Goal: Navigation & Orientation: Find specific page/section

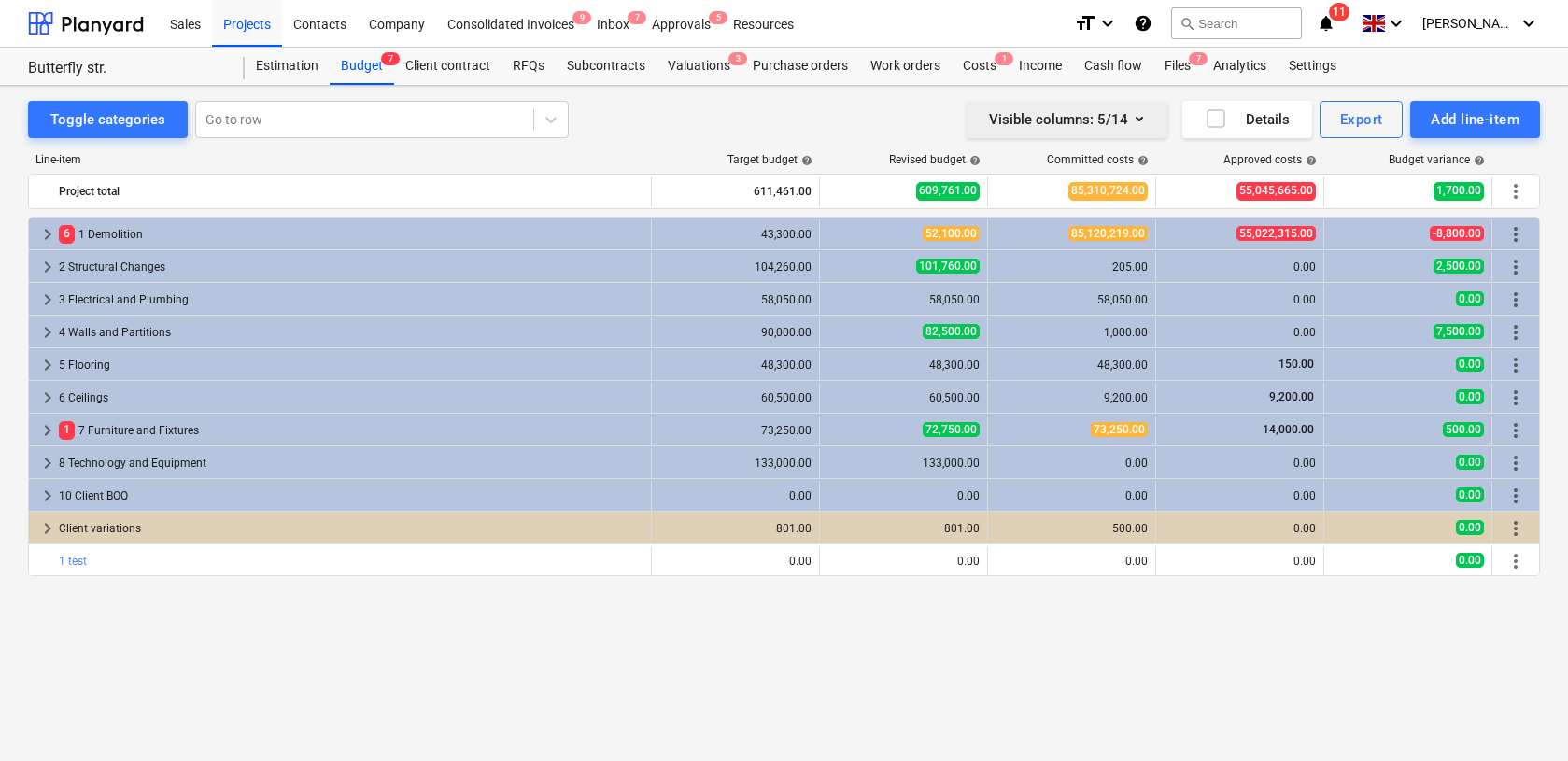
click at [1140, 119] on icon "button" at bounding box center [1139, 119] width 22 height 22
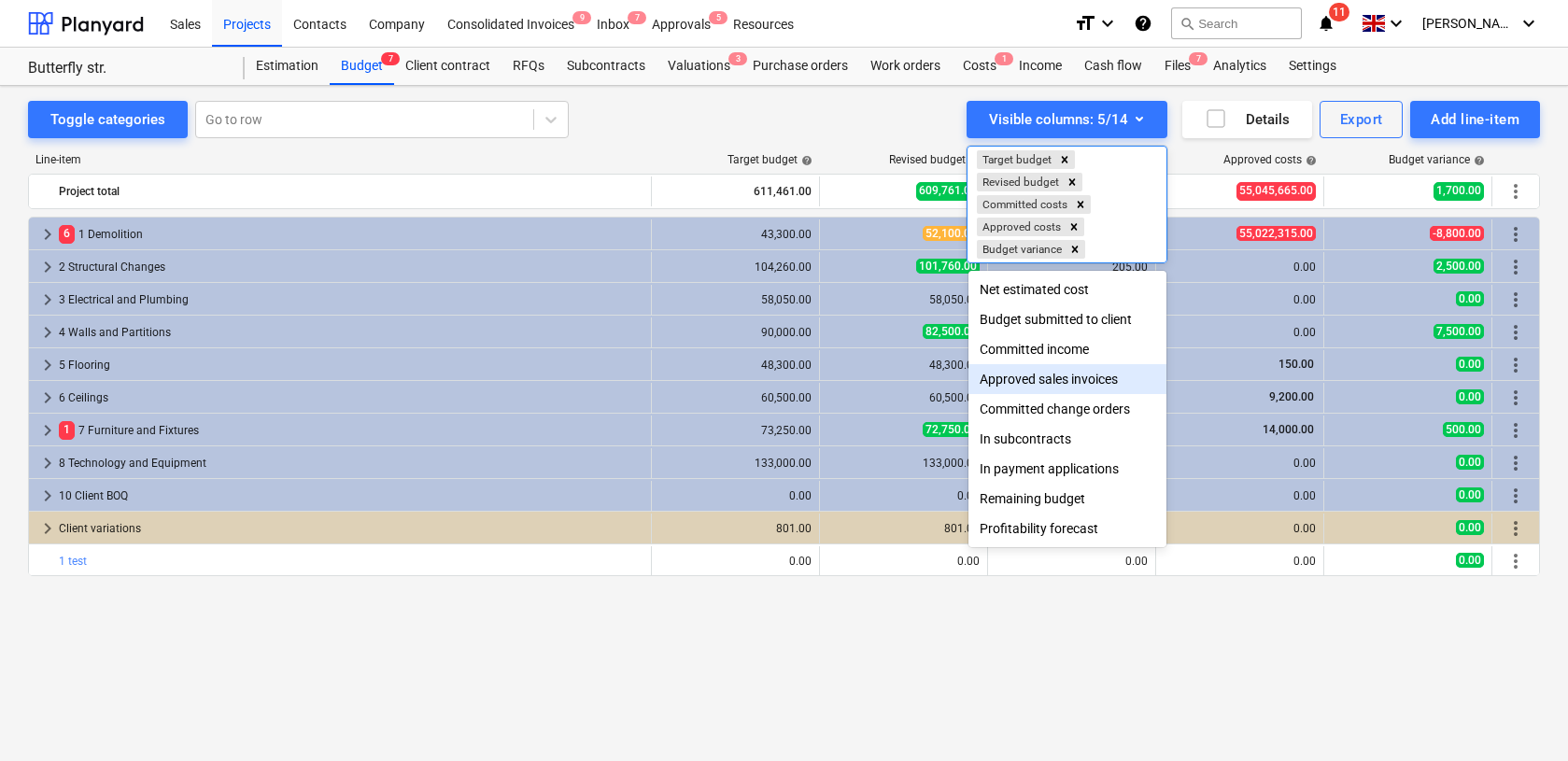
click at [1158, 379] on div "Approved sales invoices" at bounding box center [1067, 380] width 198 height 30
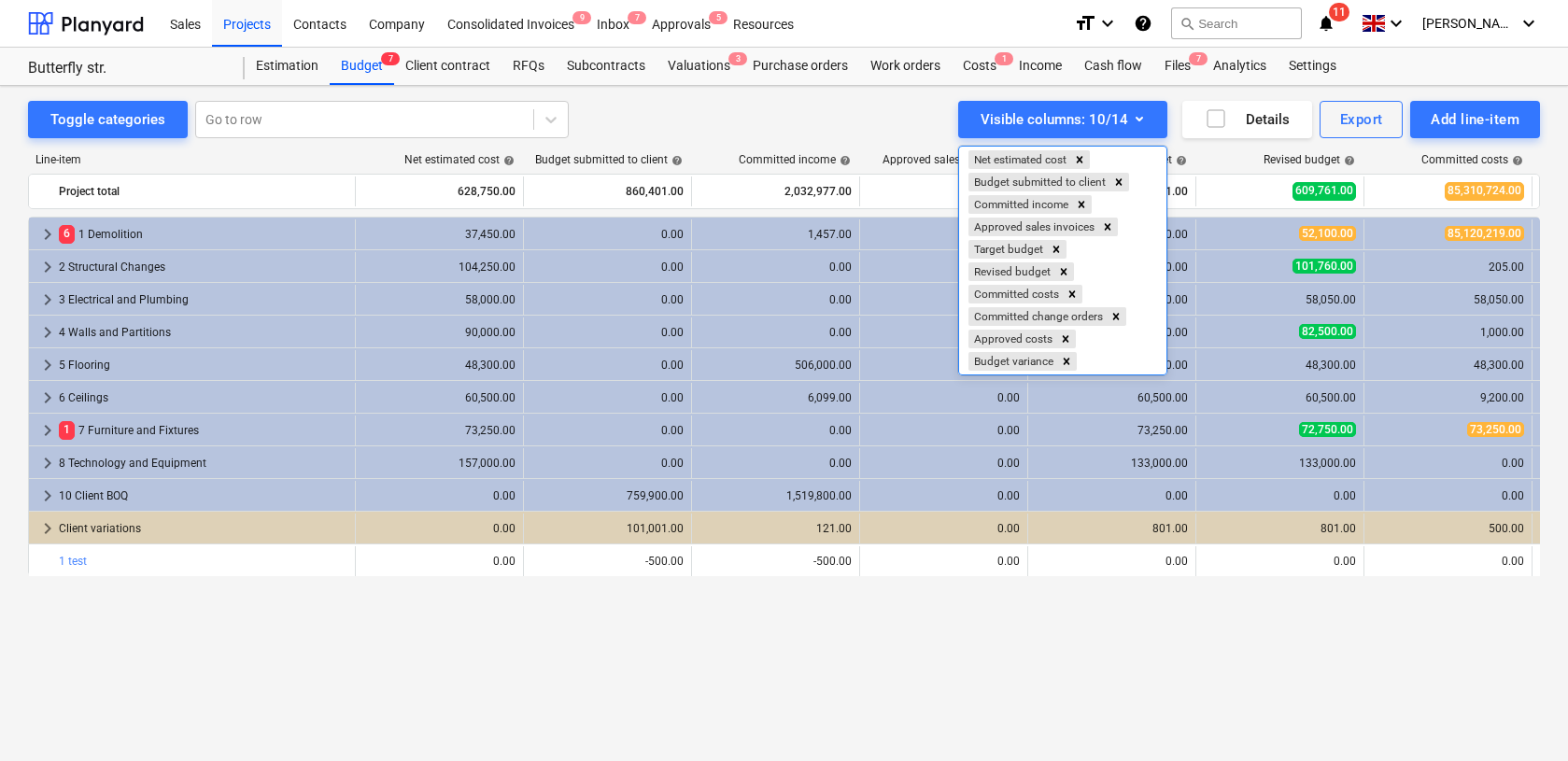
click at [690, 118] on div at bounding box center [784, 380] width 1568 height 761
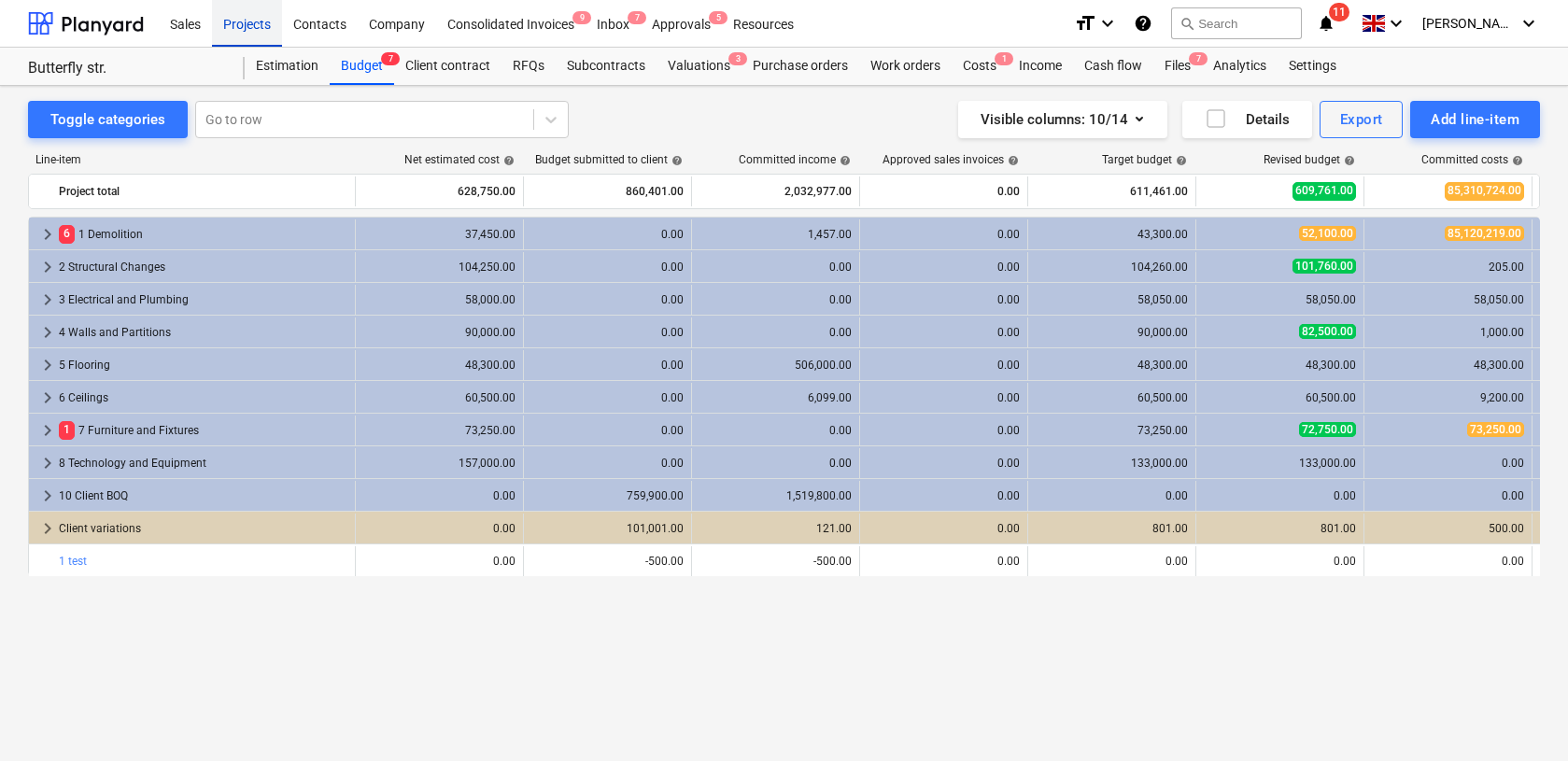
click at [243, 22] on div "Projects" at bounding box center [247, 23] width 70 height 48
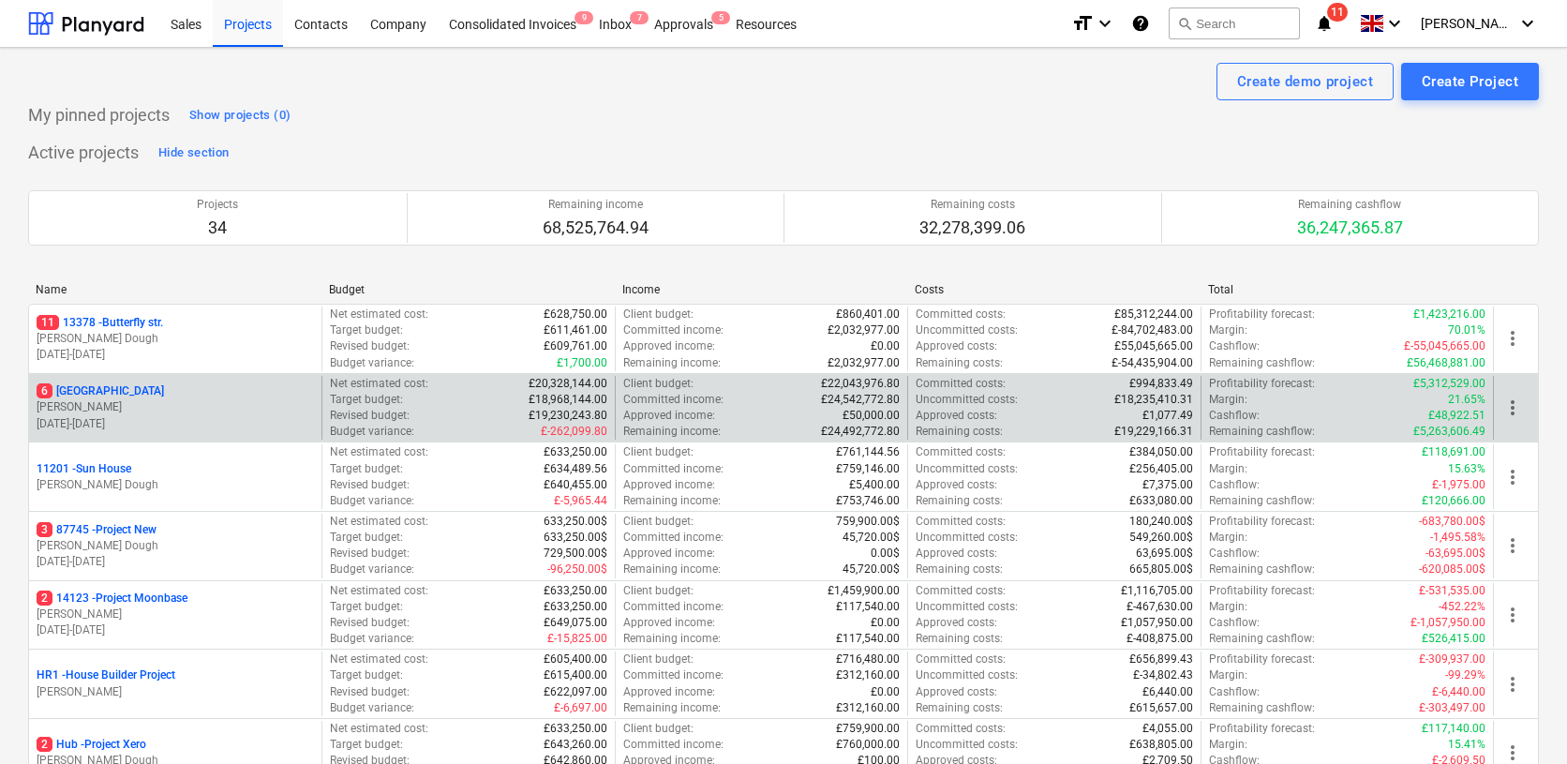
click at [216, 417] on p "[DATE] - [DATE]" at bounding box center [175, 424] width 277 height 16
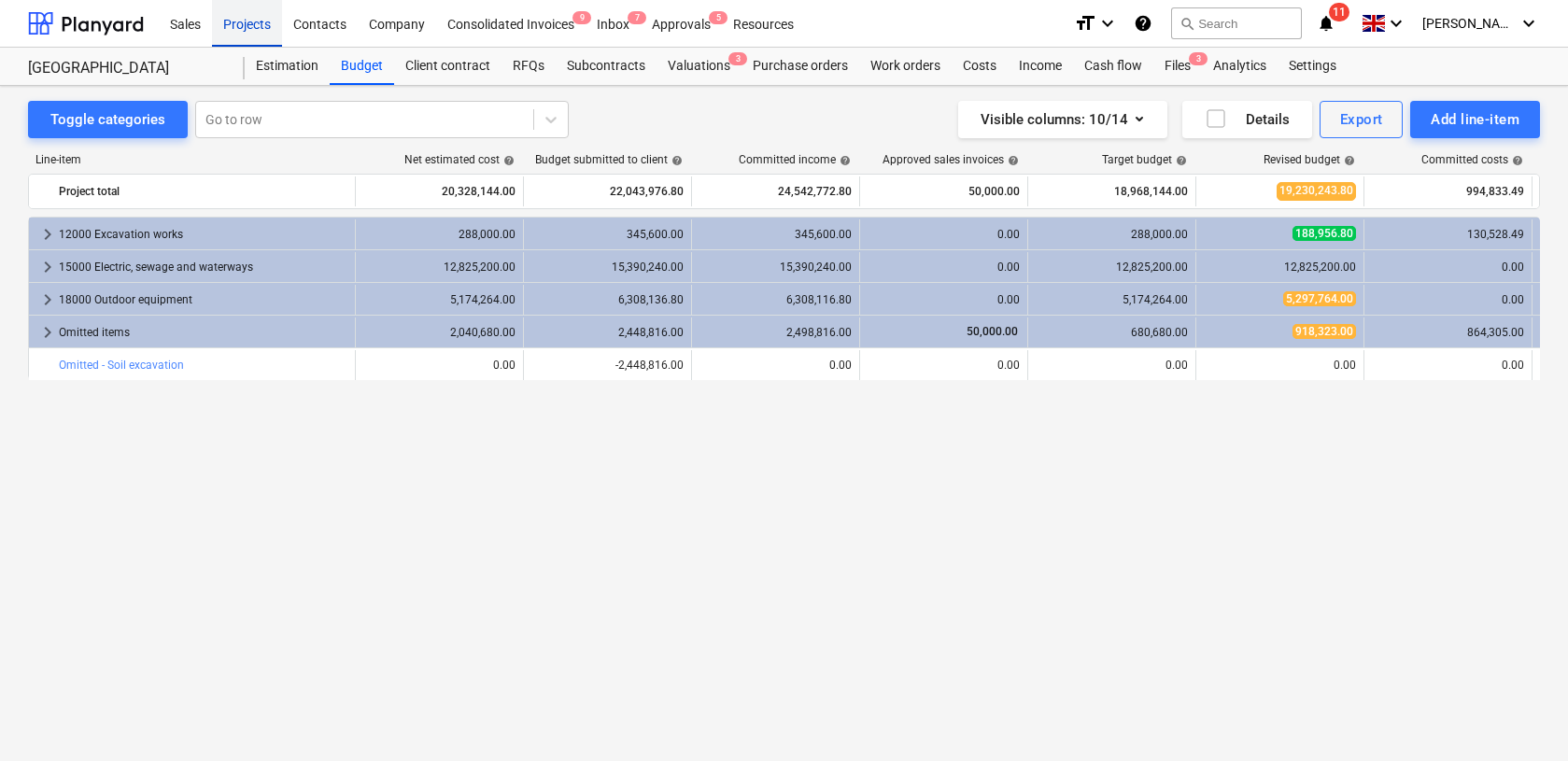
click at [252, 32] on div "Projects" at bounding box center [247, 23] width 70 height 48
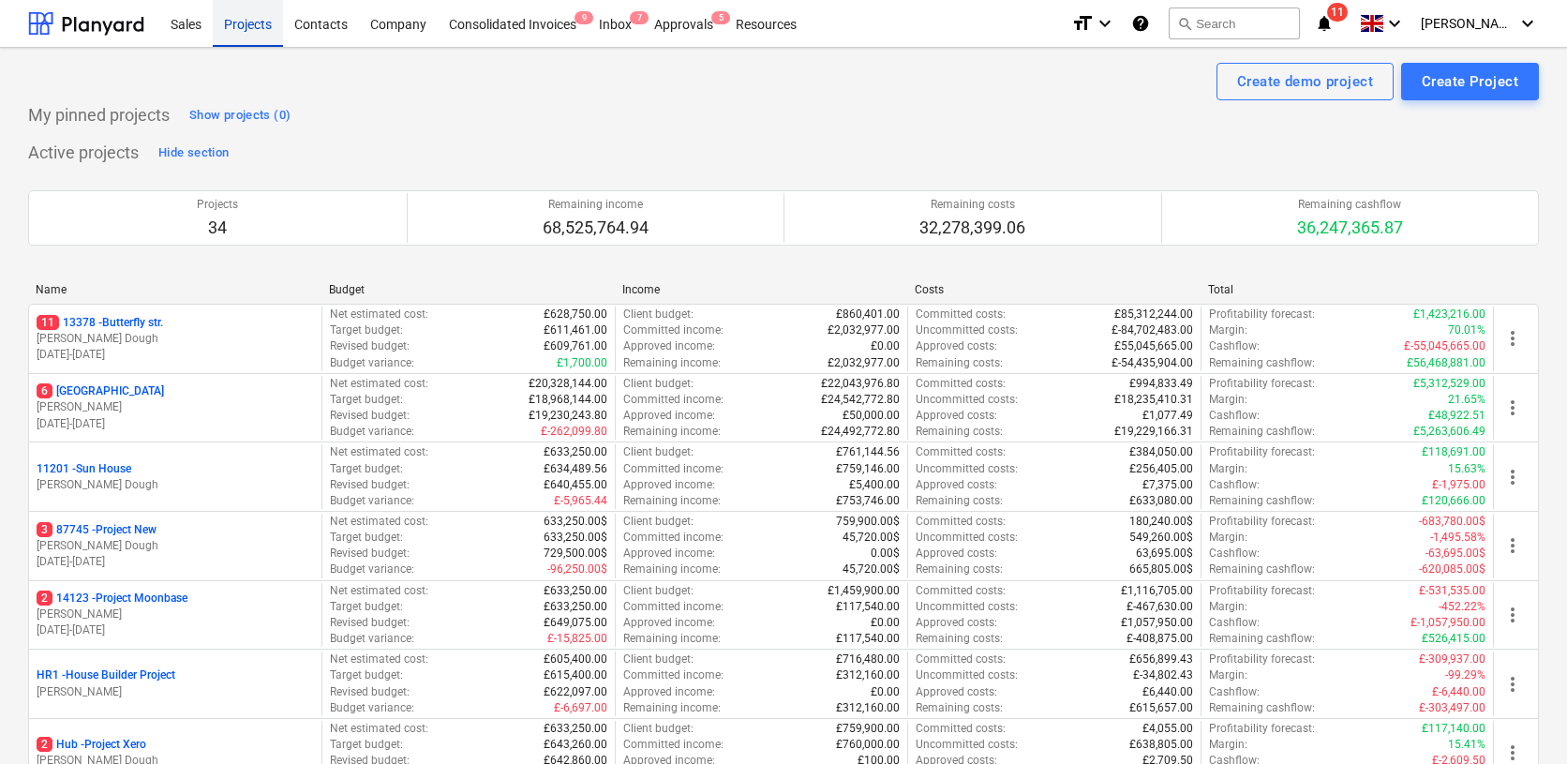
scroll to position [155, 0]
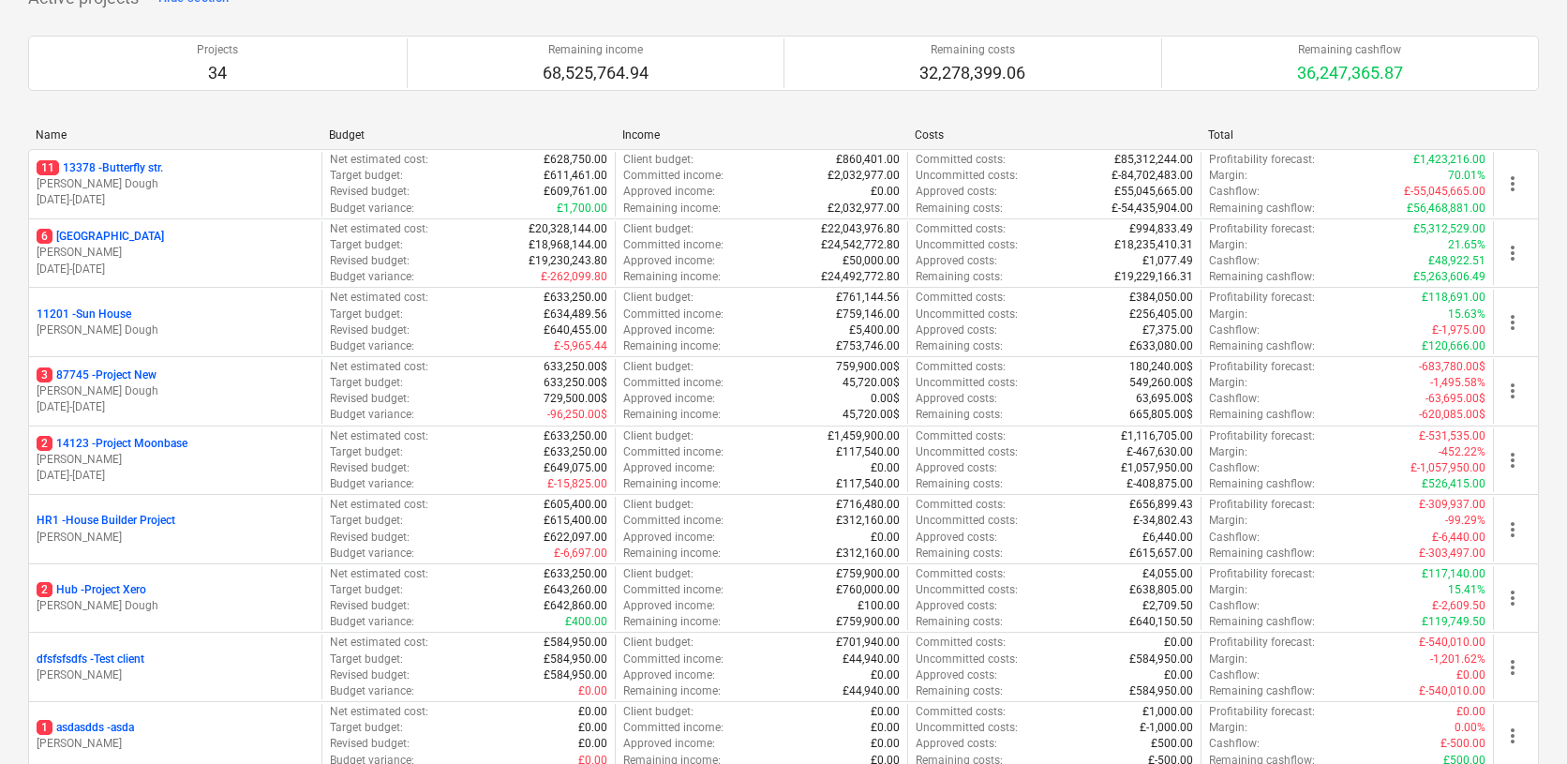
click at [222, 566] on div "2 Hub - Project [PERSON_NAME] Dough" at bounding box center [175, 598] width 292 height 65
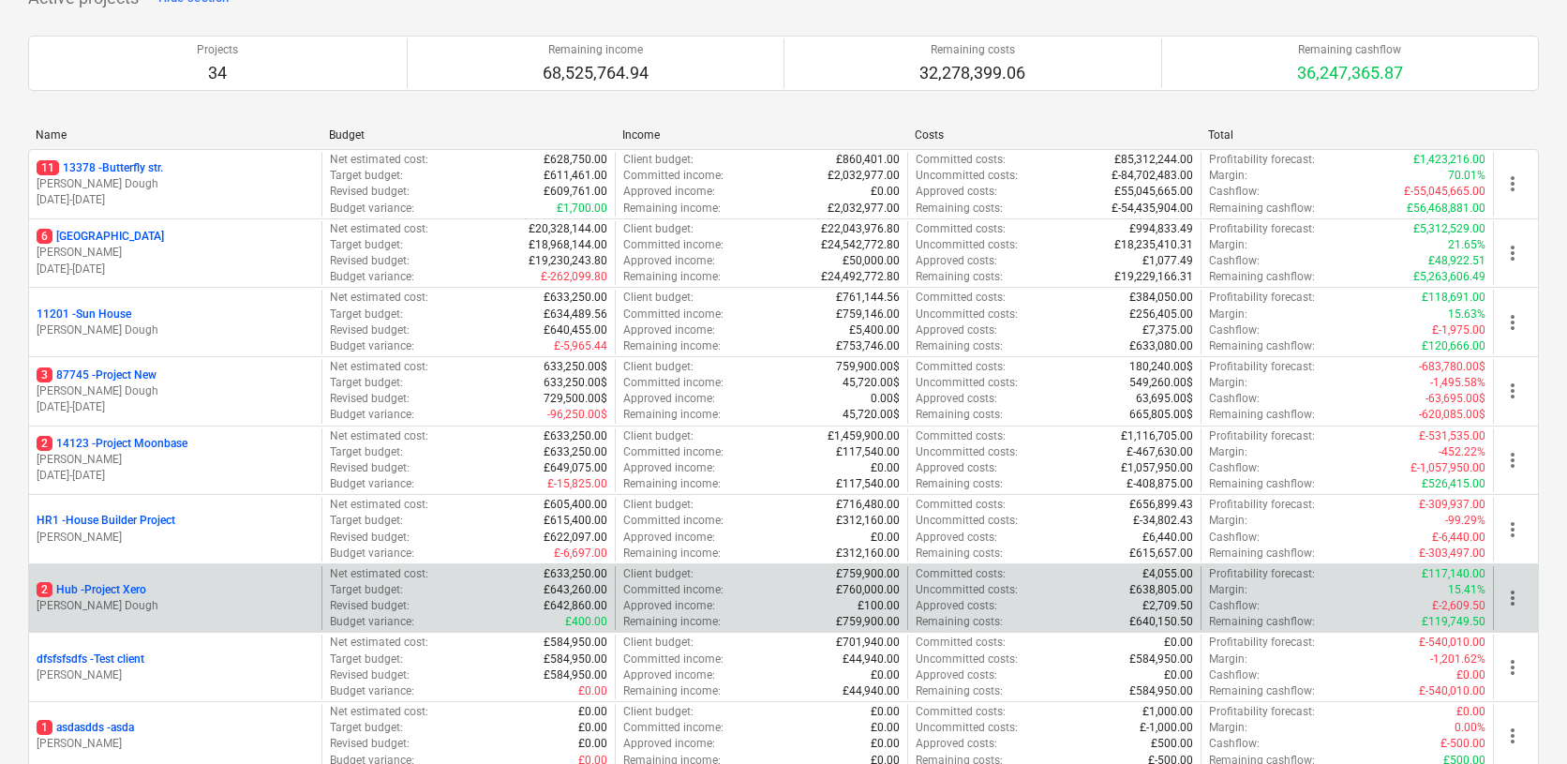
click at [221, 598] on p "[PERSON_NAME] Dough" at bounding box center [175, 606] width 277 height 16
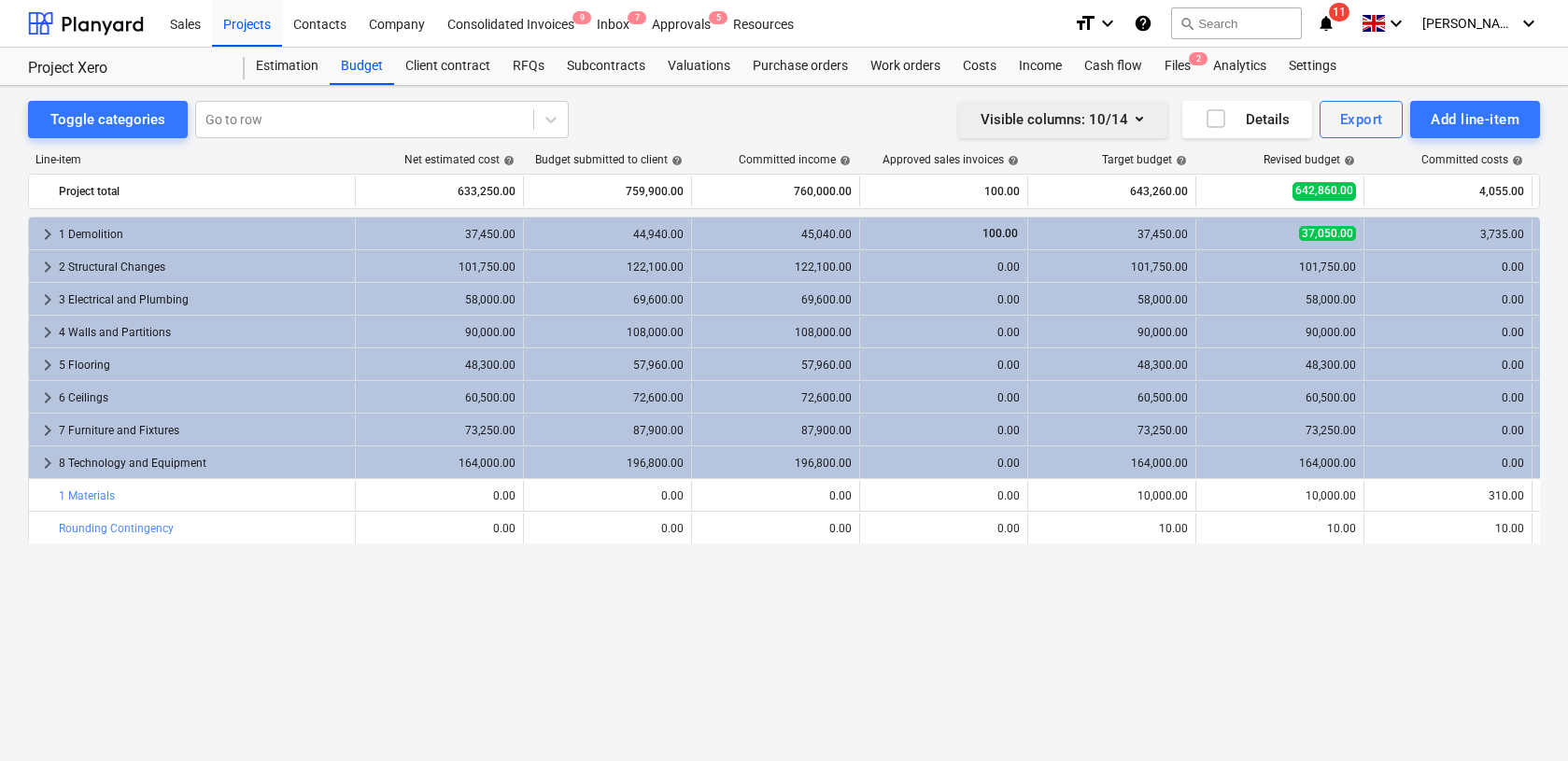
click at [1145, 114] on icon "button" at bounding box center [1139, 119] width 22 height 22
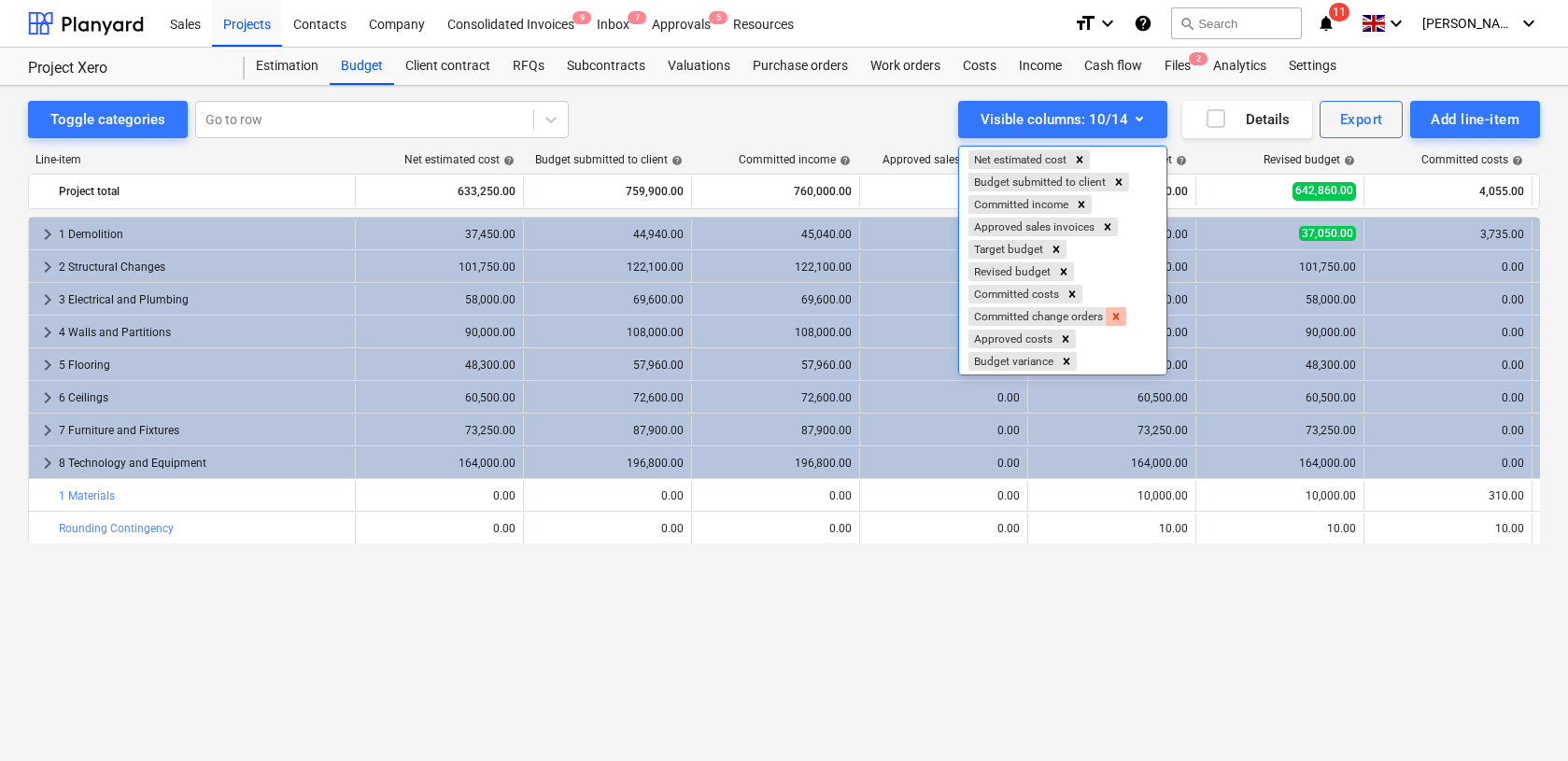
click at [1118, 310] on icon "Remove Committed change orders" at bounding box center [1115, 316] width 13 height 13
click at [678, 138] on div at bounding box center [784, 380] width 1568 height 761
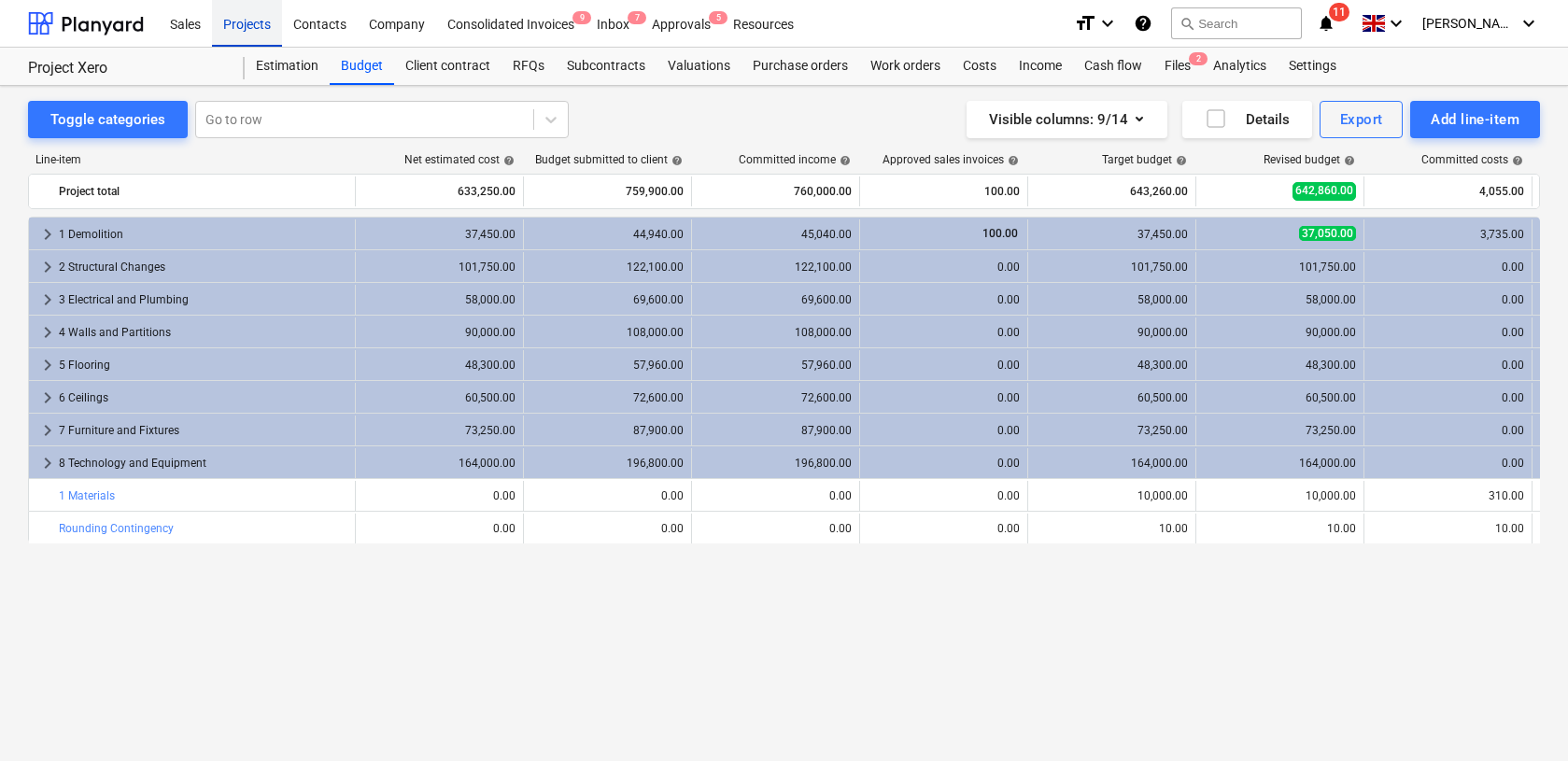
click at [254, 12] on div "Projects" at bounding box center [247, 23] width 70 height 48
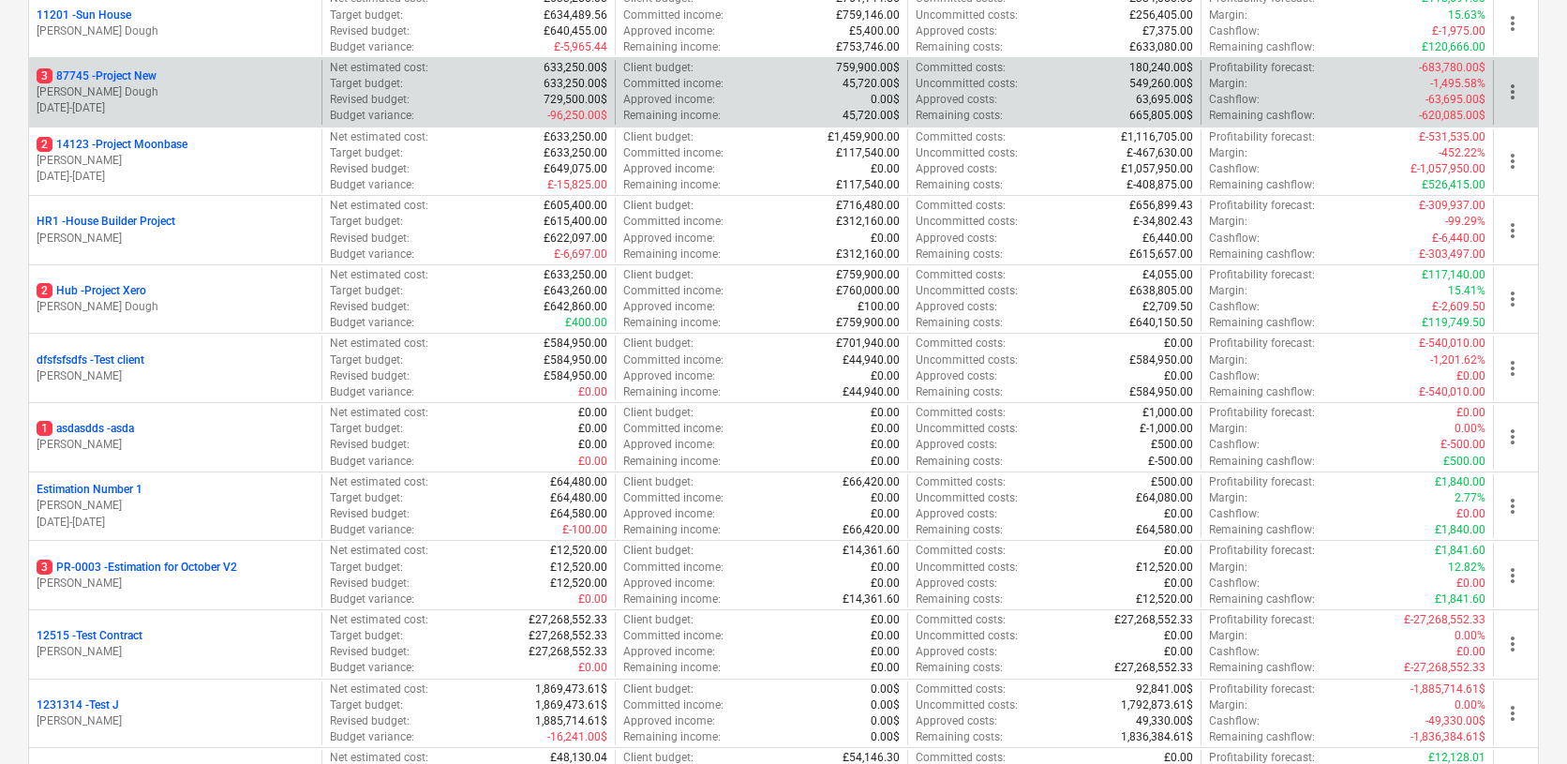
scroll to position [533, 0]
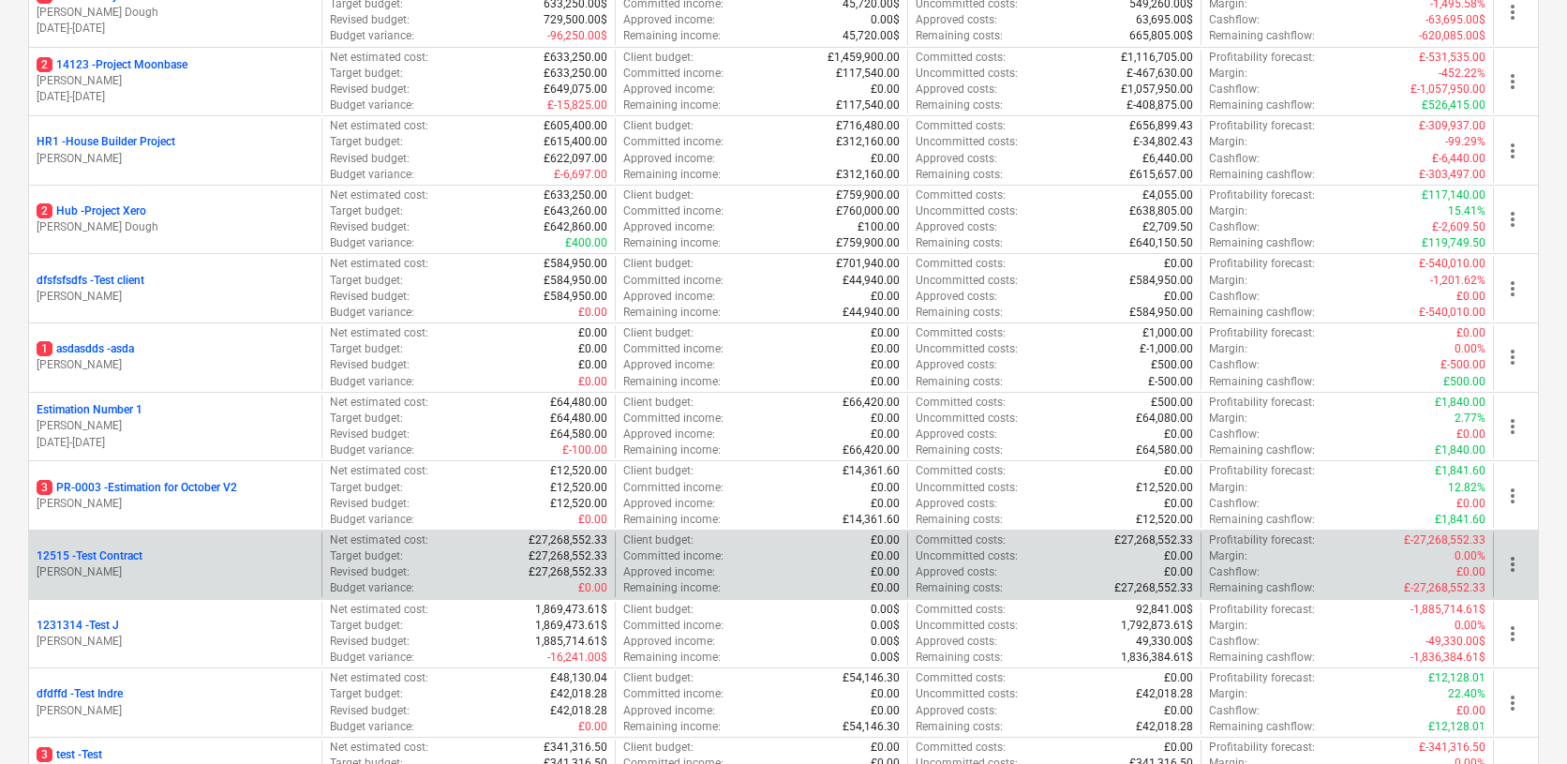
click at [188, 548] on div "12515 - Test Contract" at bounding box center [175, 556] width 277 height 16
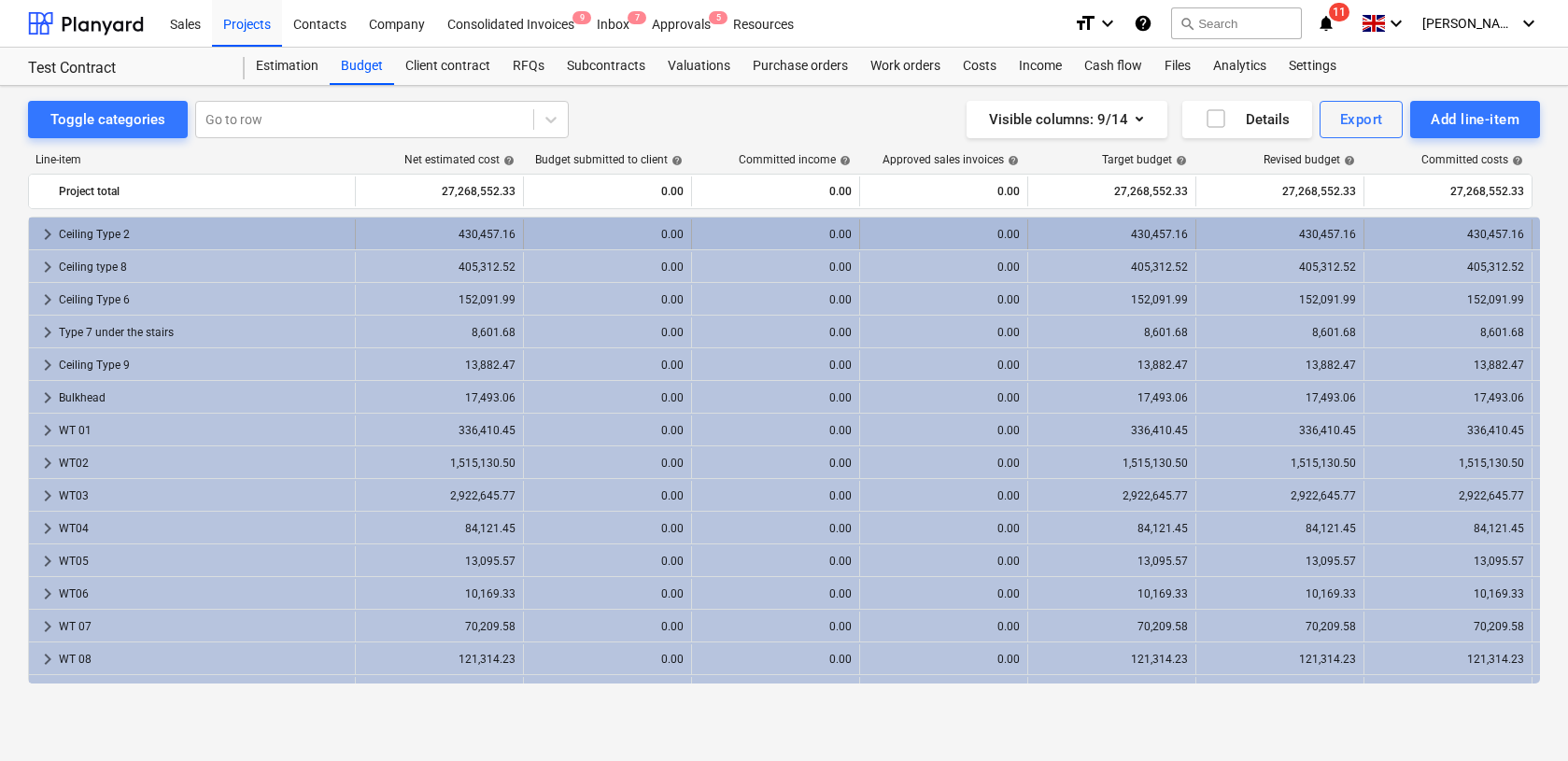
click at [45, 230] on span "keyboard_arrow_right" at bounding box center [48, 234] width 22 height 22
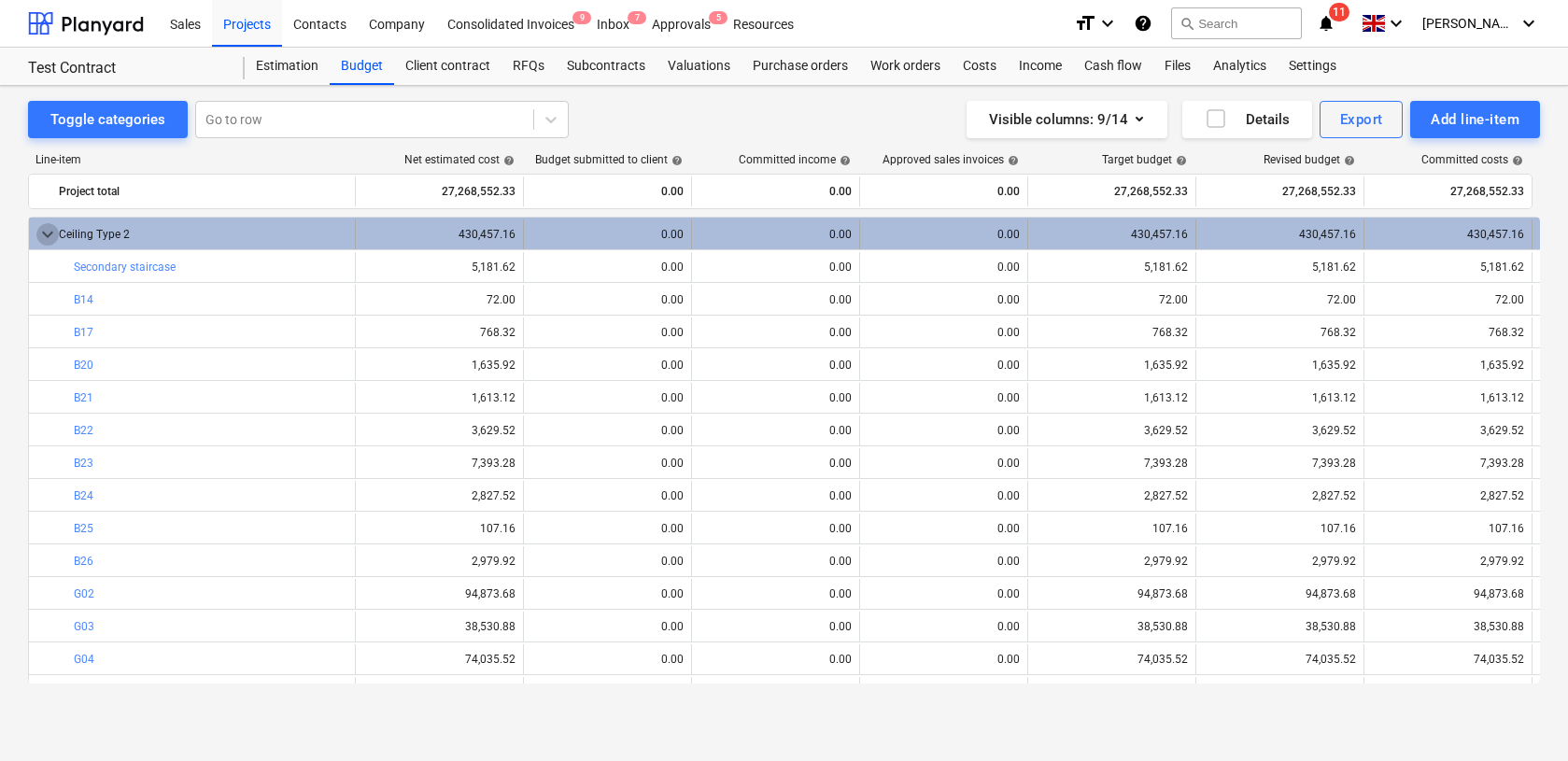
click at [46, 223] on span "keyboard_arrow_down" at bounding box center [48, 234] width 22 height 22
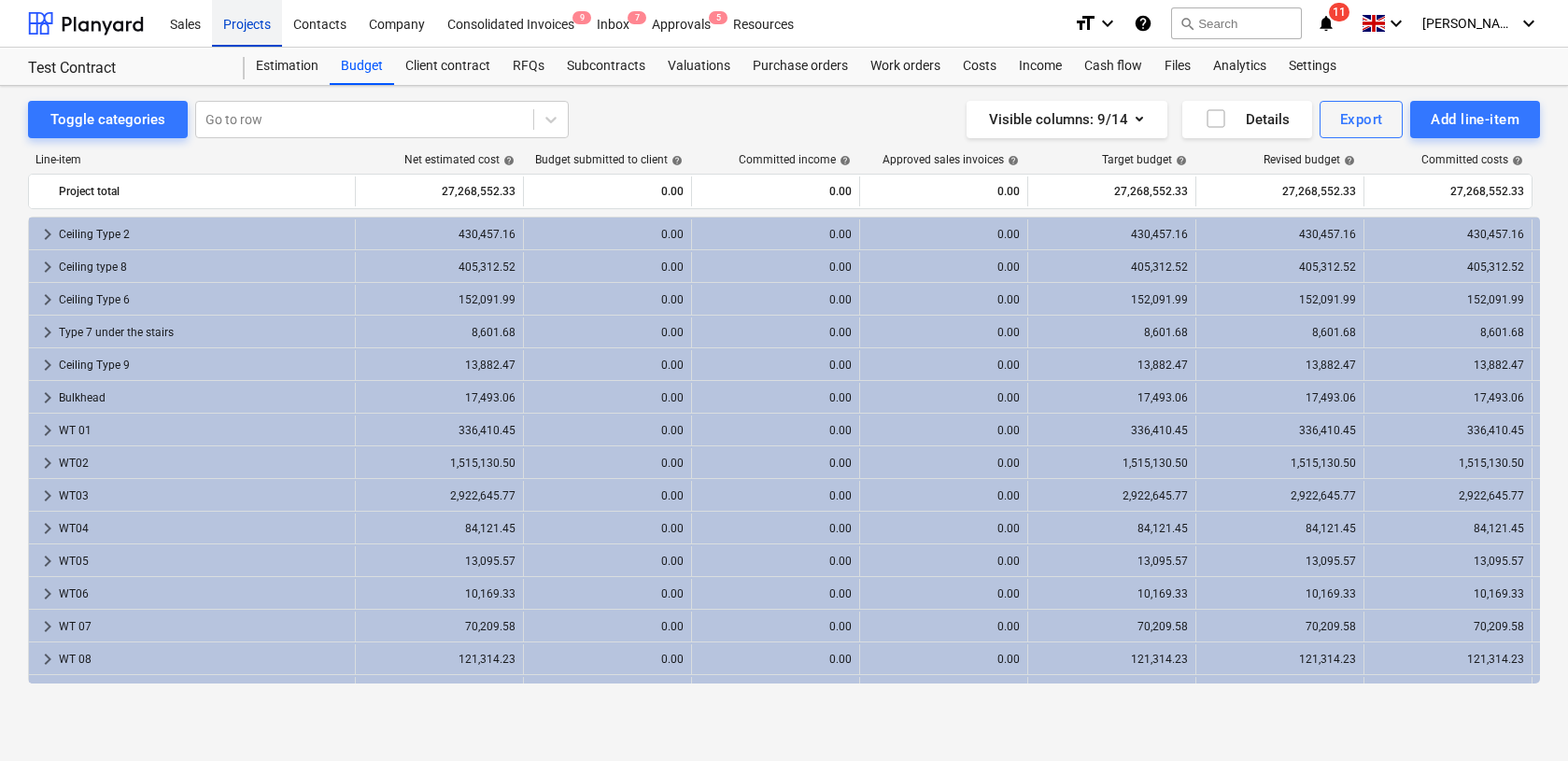
click at [254, 16] on div "Projects" at bounding box center [247, 23] width 70 height 48
